Goal: Task Accomplishment & Management: Use online tool/utility

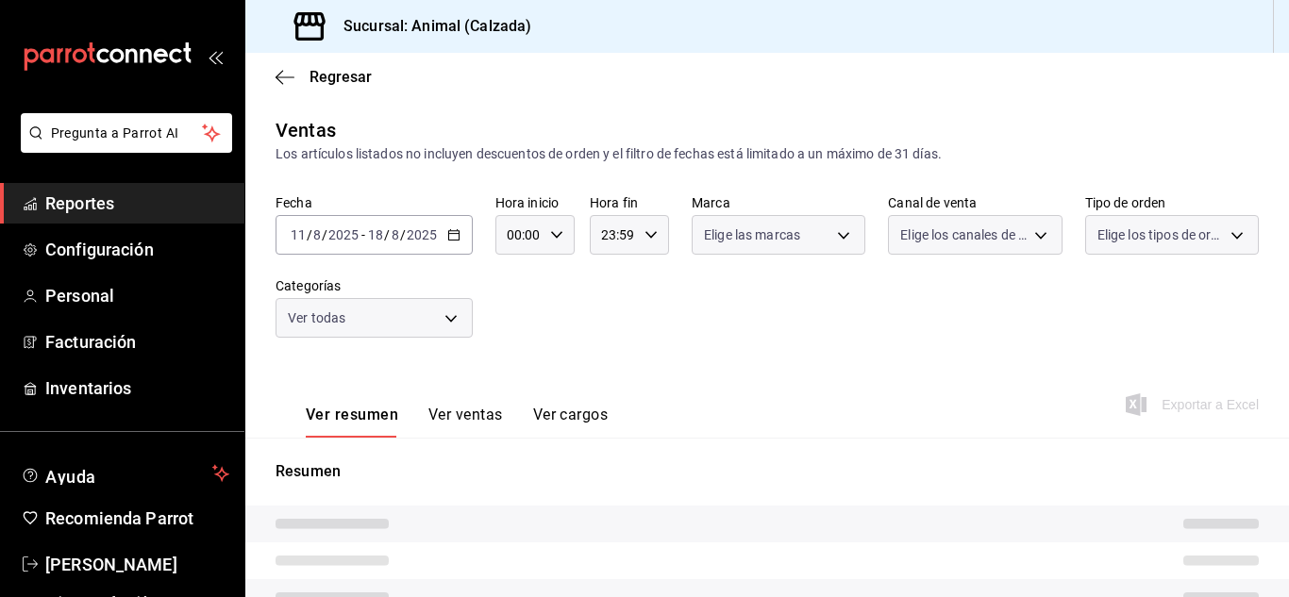
type input "05:00"
type input "5d35a5f4-3063-4397-a550-a8f4eca83956,9bcdf976-3d2d-44f2-8aa2-d656f6bc4aaa,d84f4…"
type input "e26472f3-9262-489d-bcba-4c6b034529c7"
type input "PARROT,UBER_EATS,RAPPI,DIDI_FOOD,ONLINE"
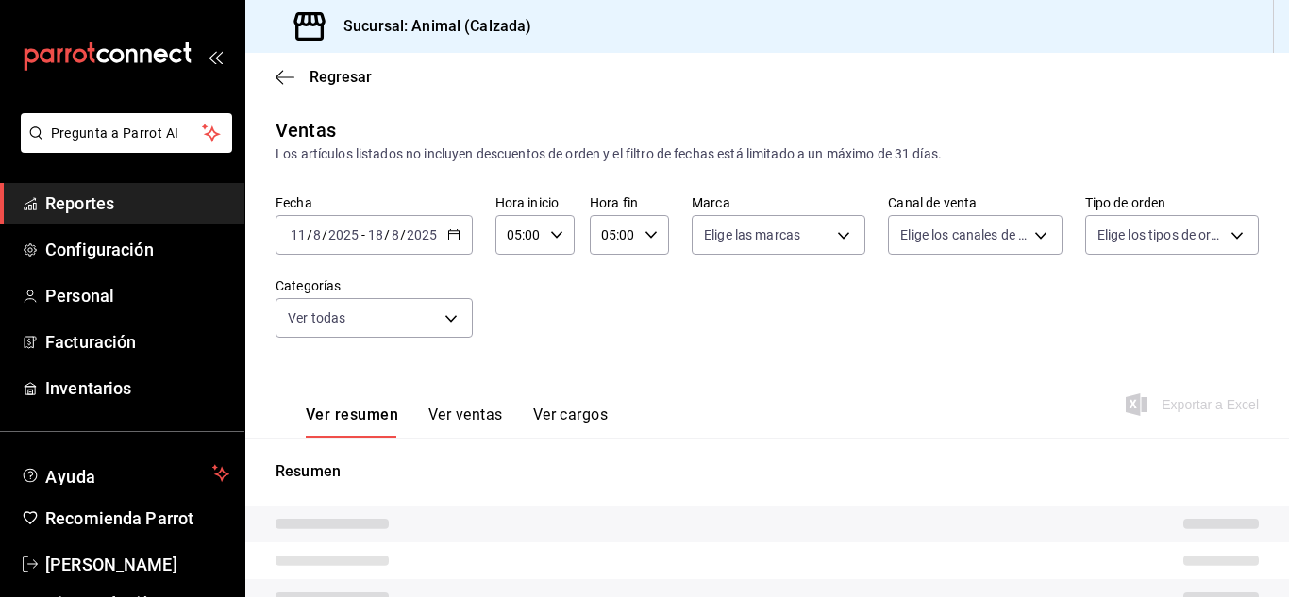
type input "588630d3-b511-4bba-a729-32472510037f,54b7ae00-ca47-4ec1-b7ff-55842c0a2b62,92293…"
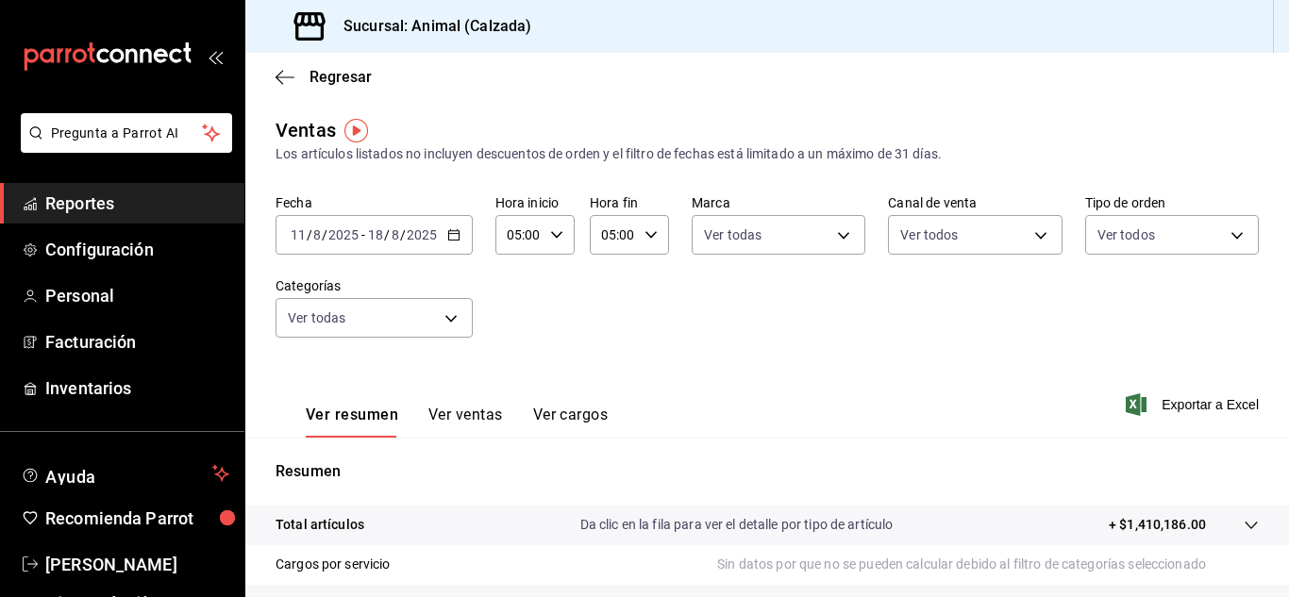
click at [460, 231] on div "[DATE] [DATE] - [DATE] [DATE]" at bounding box center [373, 235] width 197 height 40
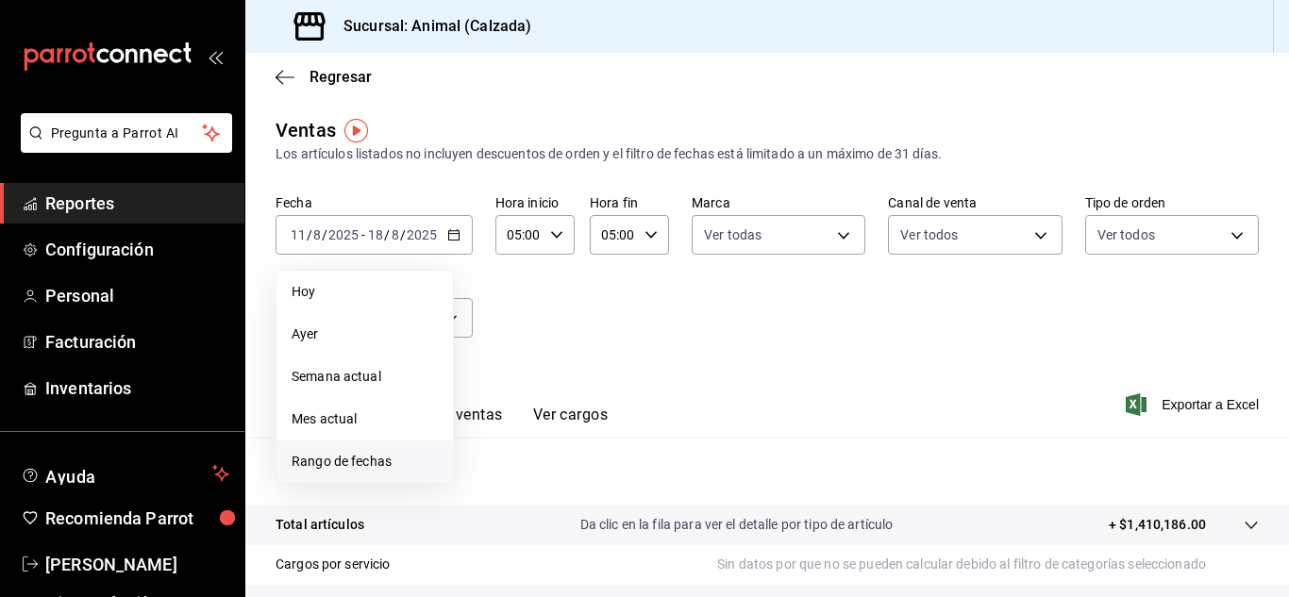
click at [361, 451] on li "Rango de fechas" at bounding box center [364, 462] width 176 height 42
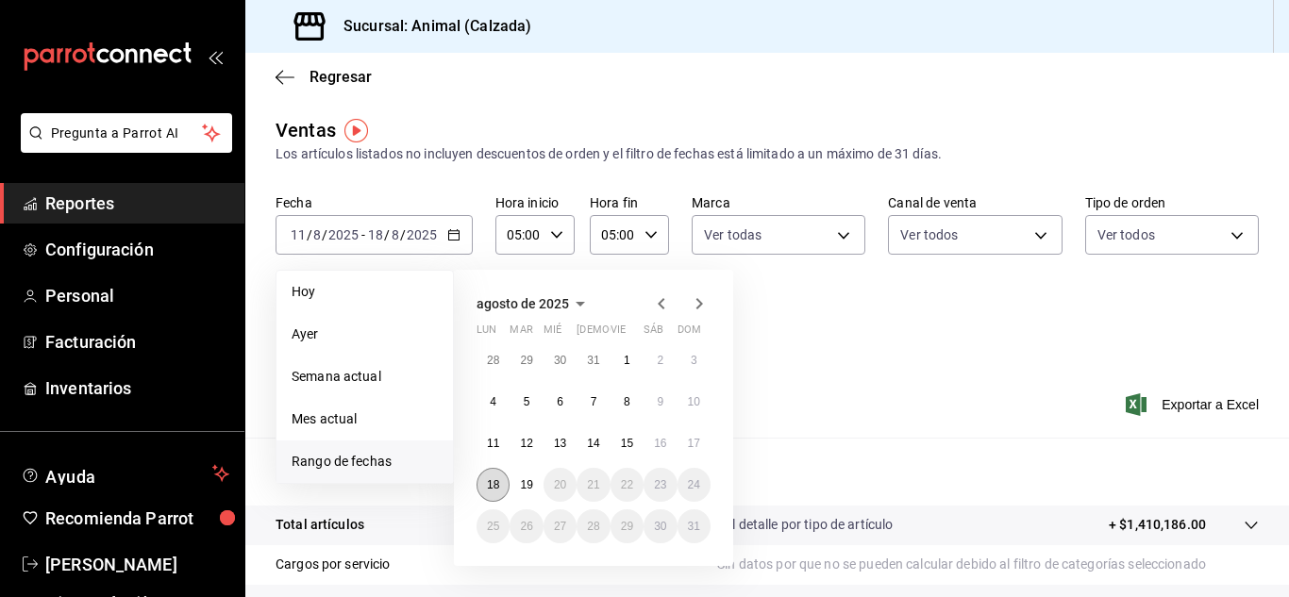
click at [494, 480] on abbr "18" at bounding box center [493, 484] width 12 height 13
click at [518, 483] on button "19" at bounding box center [525, 485] width 33 height 34
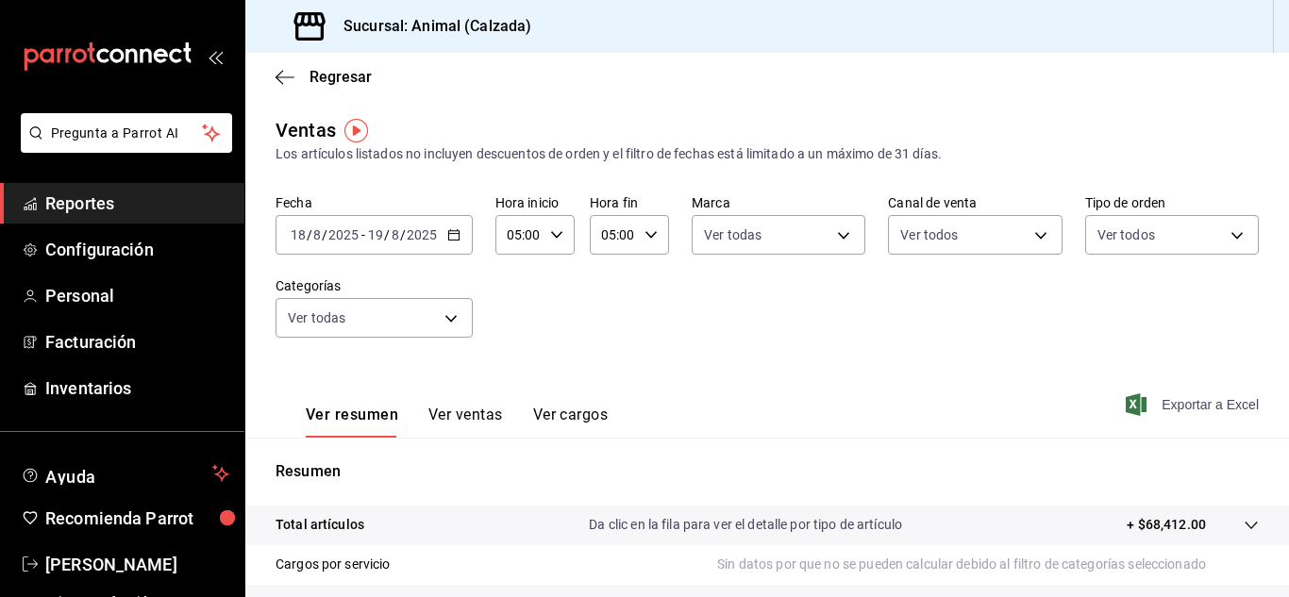
click at [1170, 402] on span "Exportar a Excel" at bounding box center [1193, 404] width 129 height 23
